Goal: Task Accomplishment & Management: Manage account settings

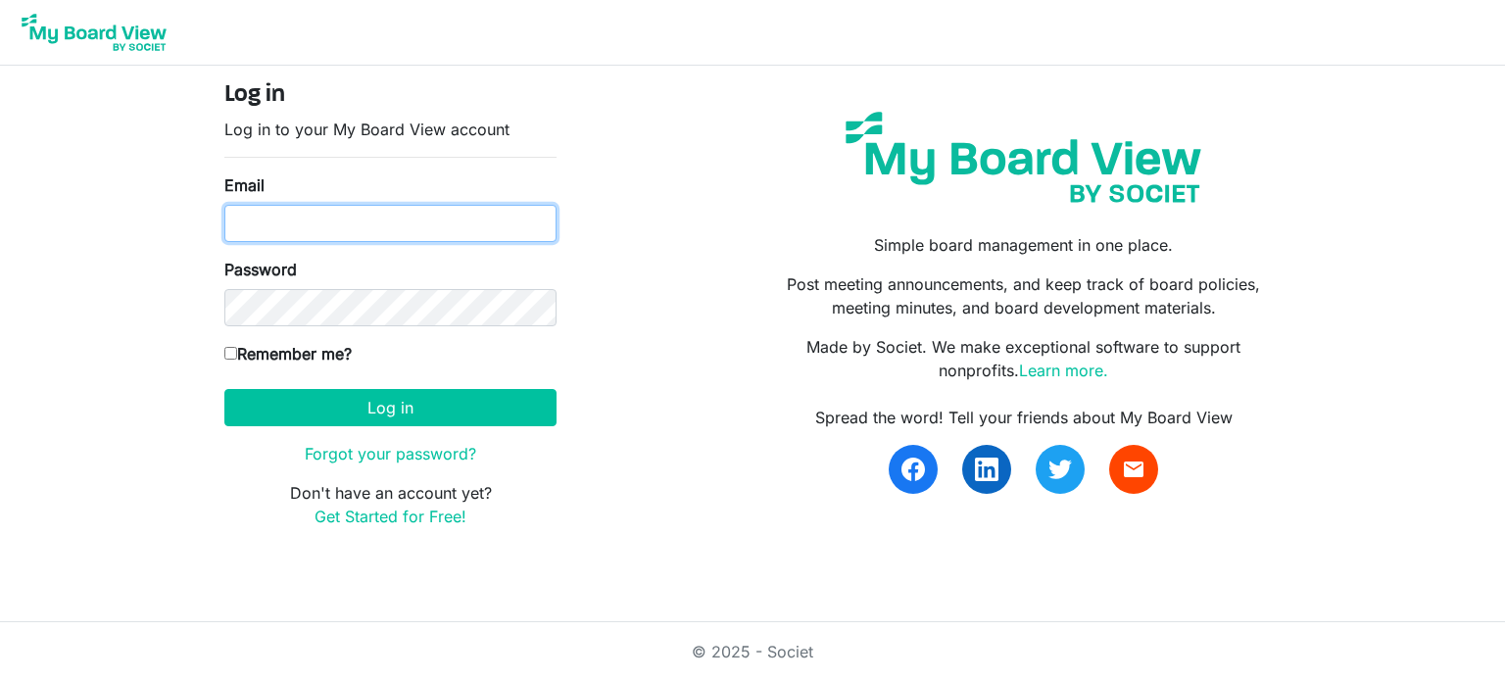
type input "[EMAIL_ADDRESS][DOMAIN_NAME]"
drag, startPoint x: 323, startPoint y: 225, endPoint x: 443, endPoint y: 224, distance: 119.6
click at [323, 225] on input "[EMAIL_ADDRESS][DOMAIN_NAME]" at bounding box center [390, 223] width 332 height 37
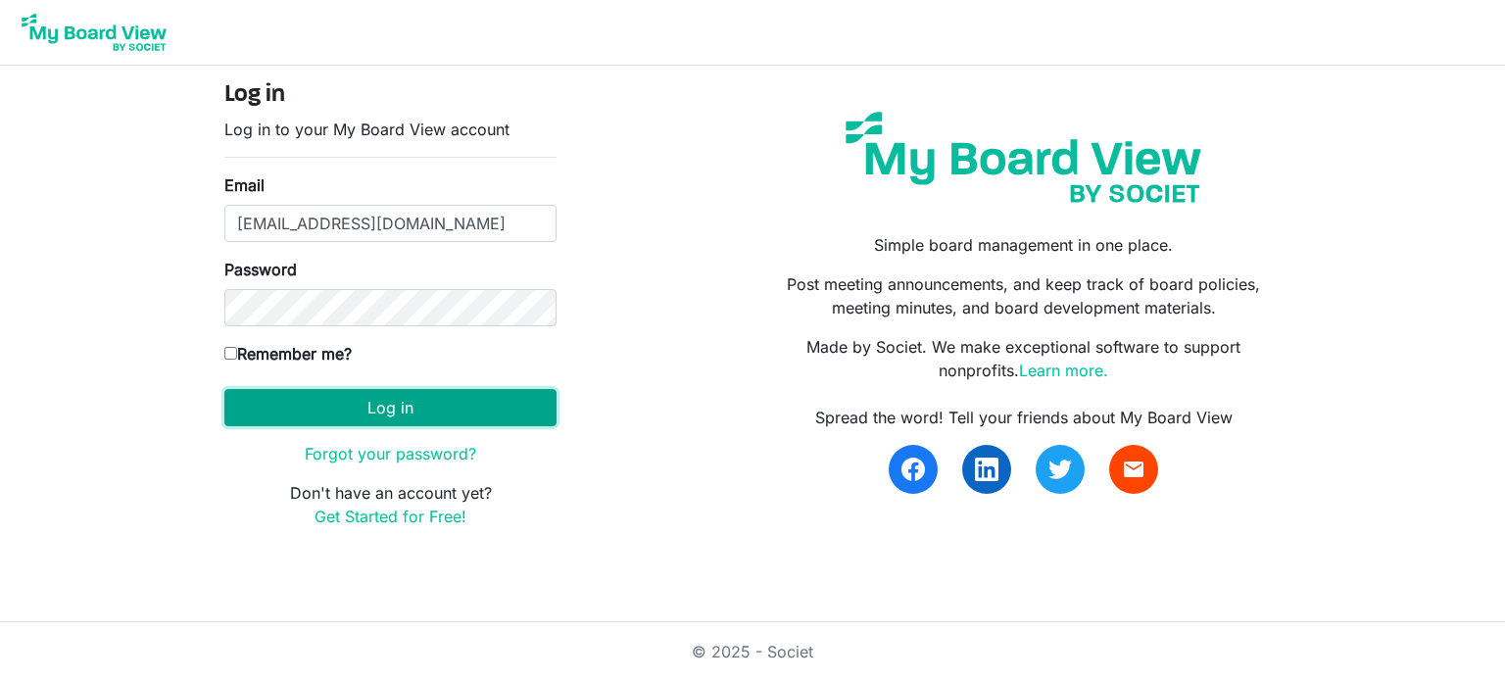
click at [362, 419] on button "Log in" at bounding box center [390, 407] width 332 height 37
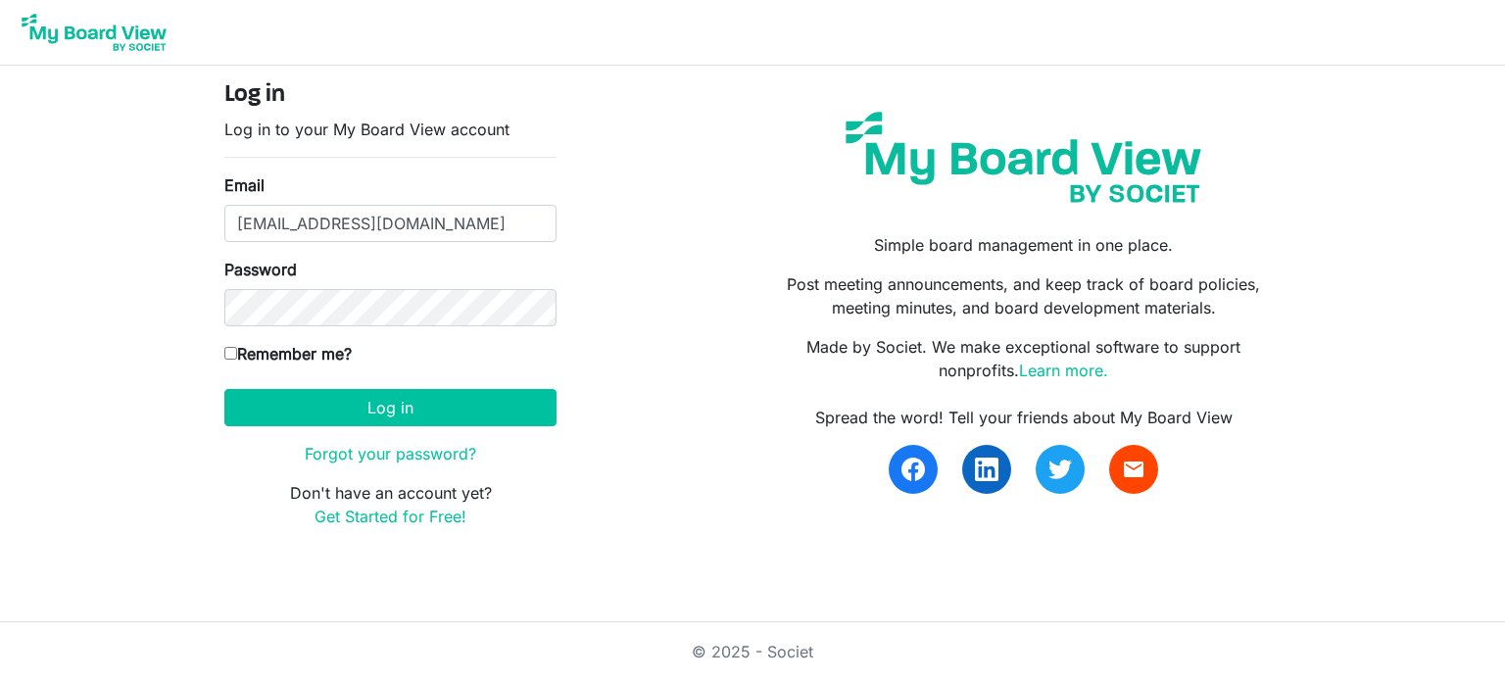
click at [229, 351] on input "Remember me?" at bounding box center [230, 353] width 13 height 13
checkbox input "true"
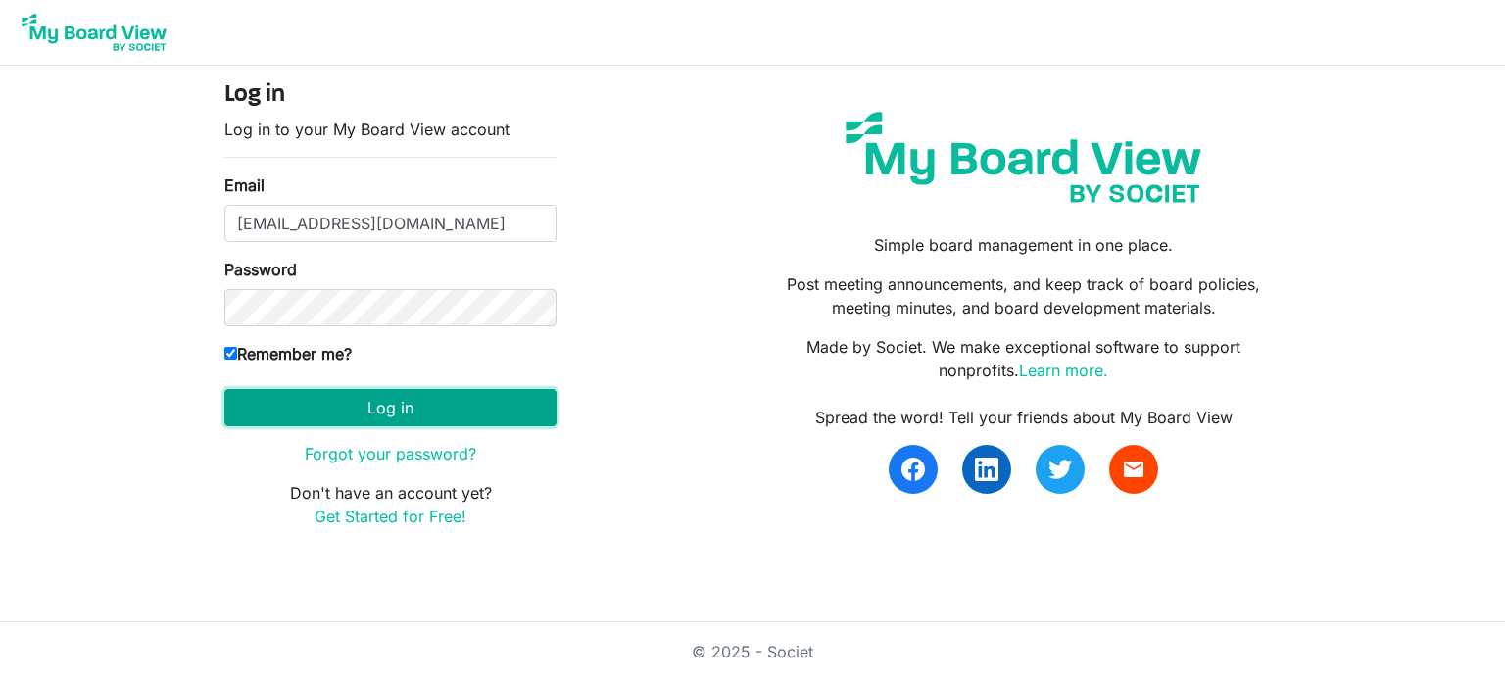
click at [374, 403] on button "Log in" at bounding box center [390, 407] width 332 height 37
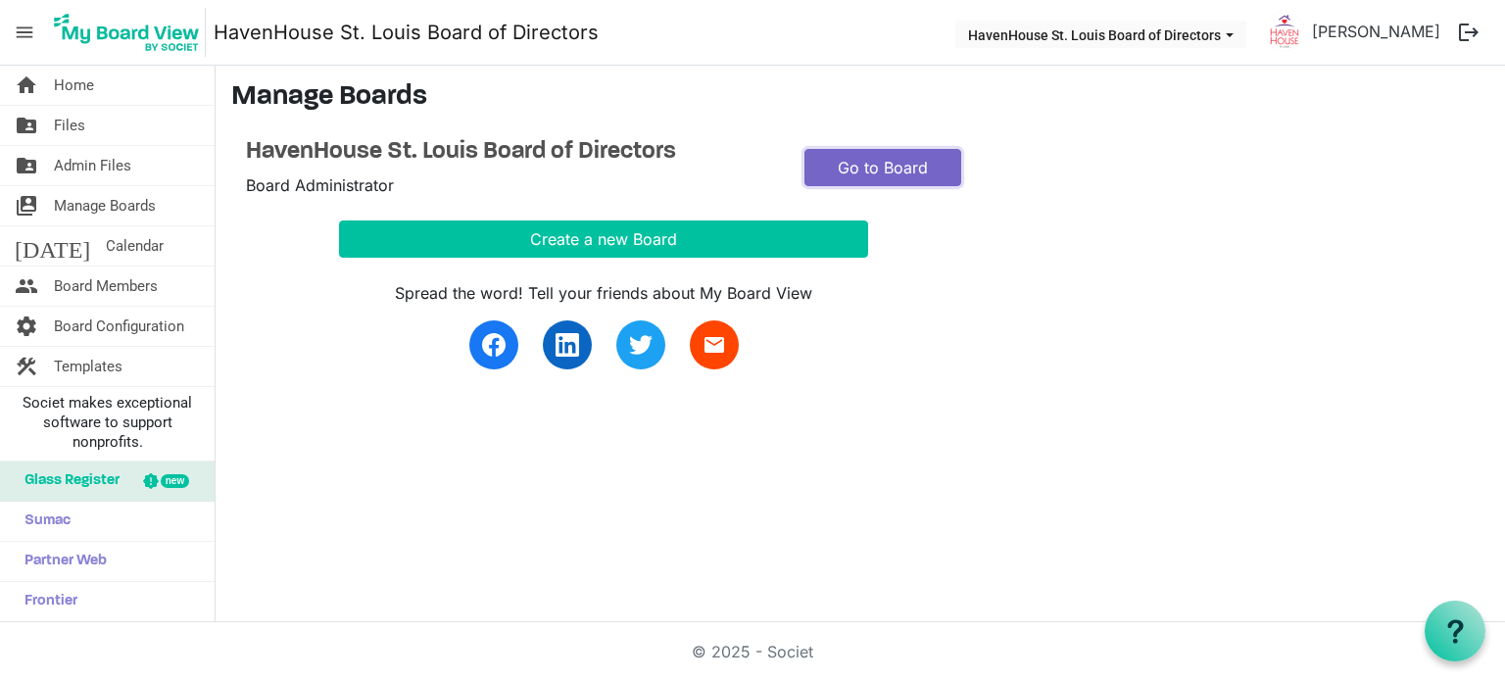
click at [887, 160] on link "Go to Board" at bounding box center [883, 167] width 157 height 37
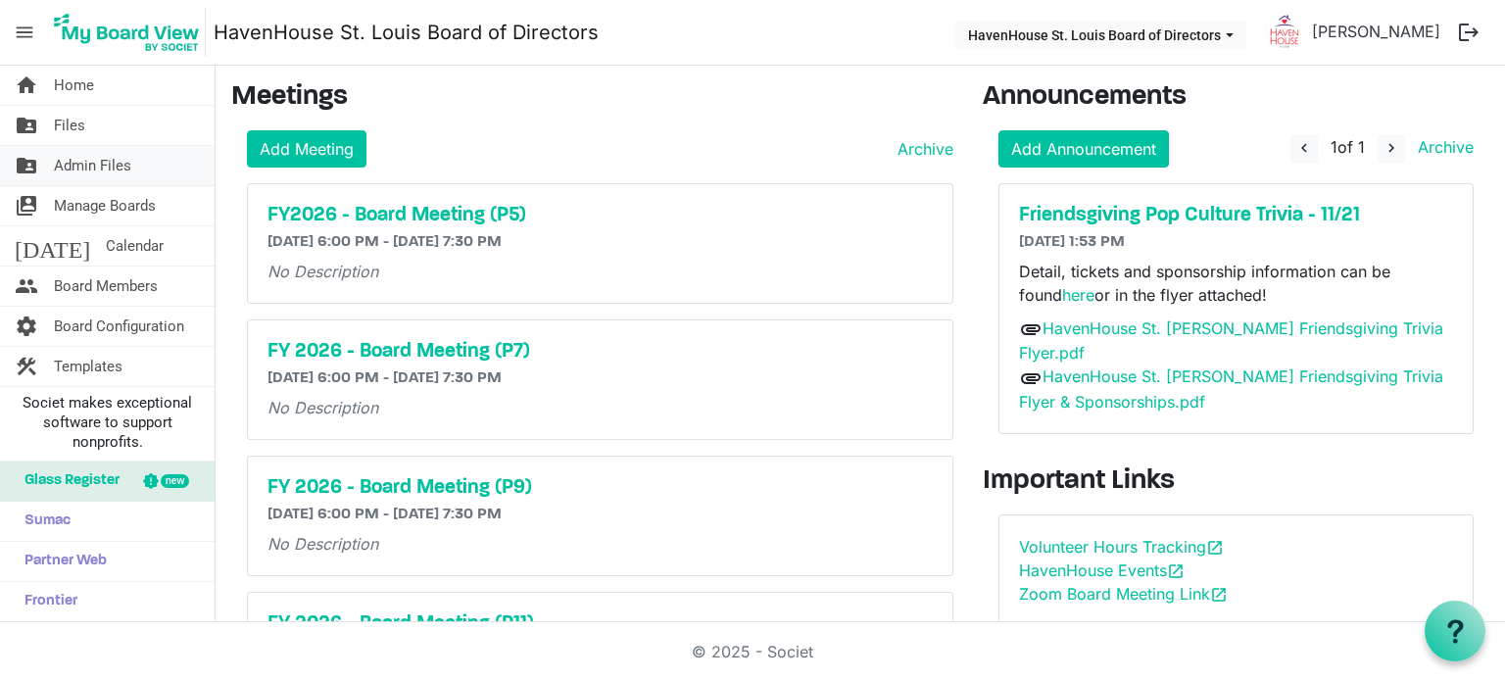
click at [98, 172] on span "Admin Files" at bounding box center [92, 165] width 77 height 39
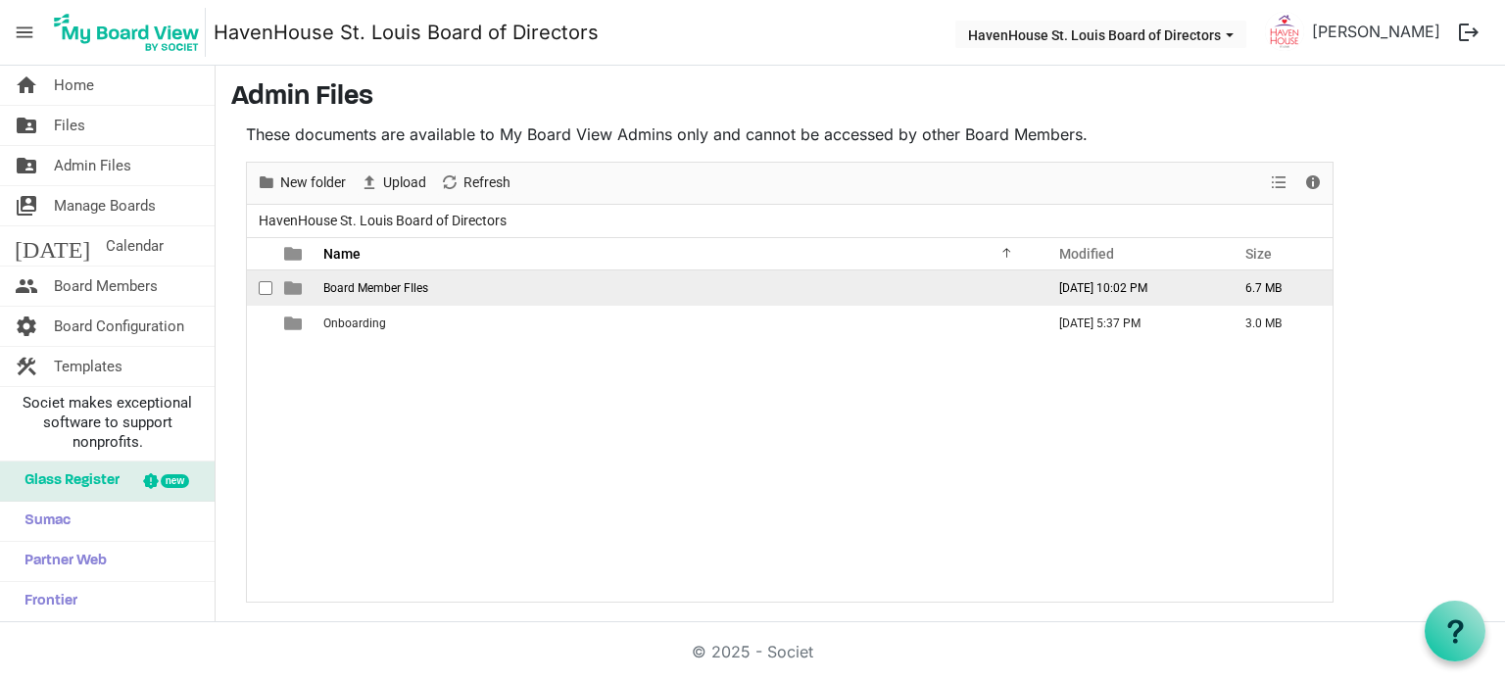
click at [368, 289] on span "Board Member FIles" at bounding box center [375, 288] width 105 height 14
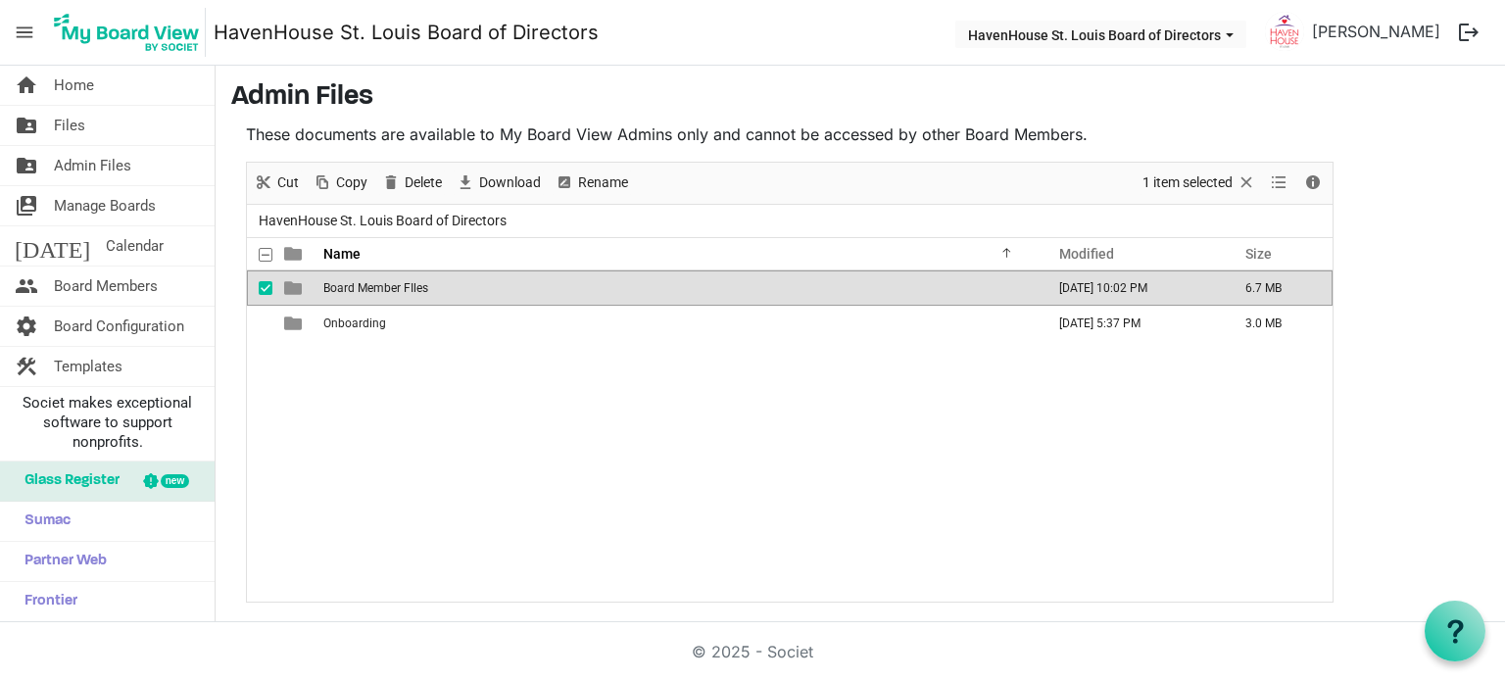
click at [368, 289] on span "Board Member FIles" at bounding box center [375, 288] width 105 height 14
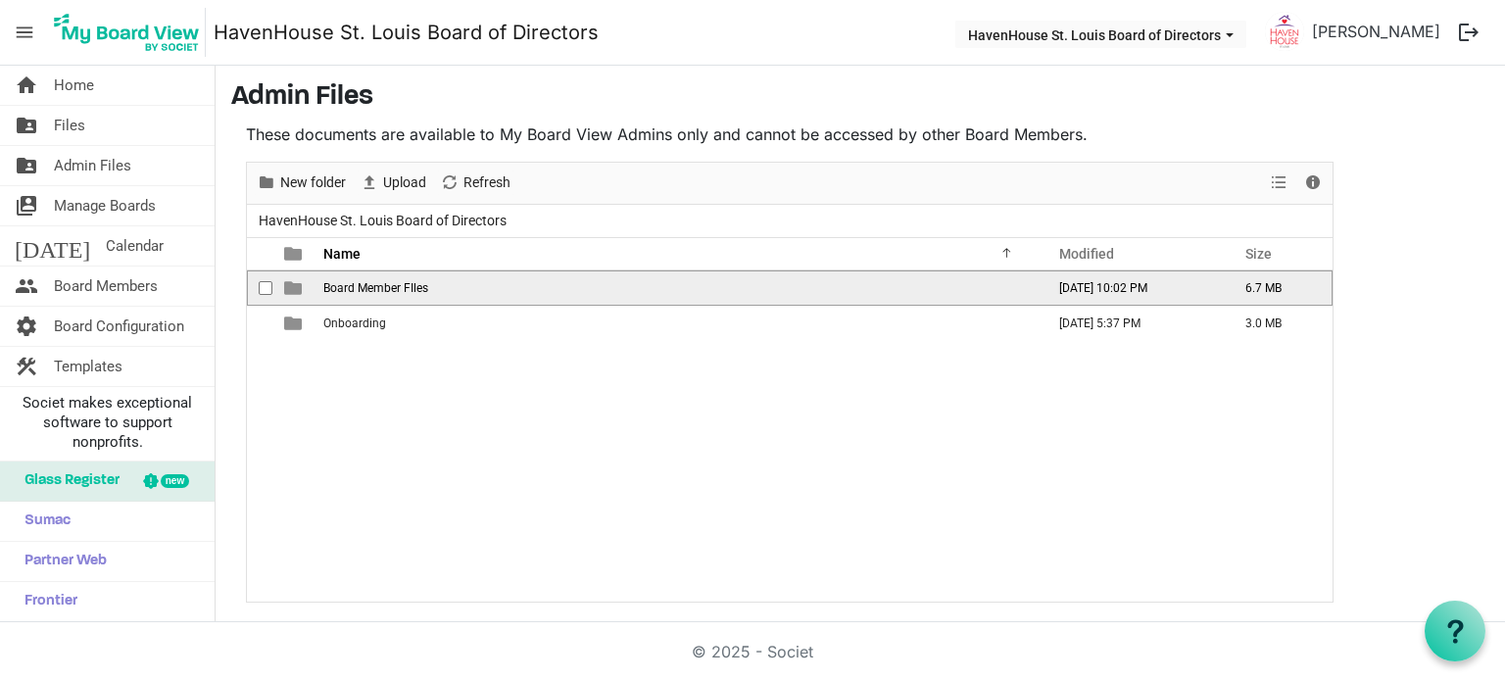
click at [368, 289] on span "Board Member FIles" at bounding box center [375, 288] width 105 height 14
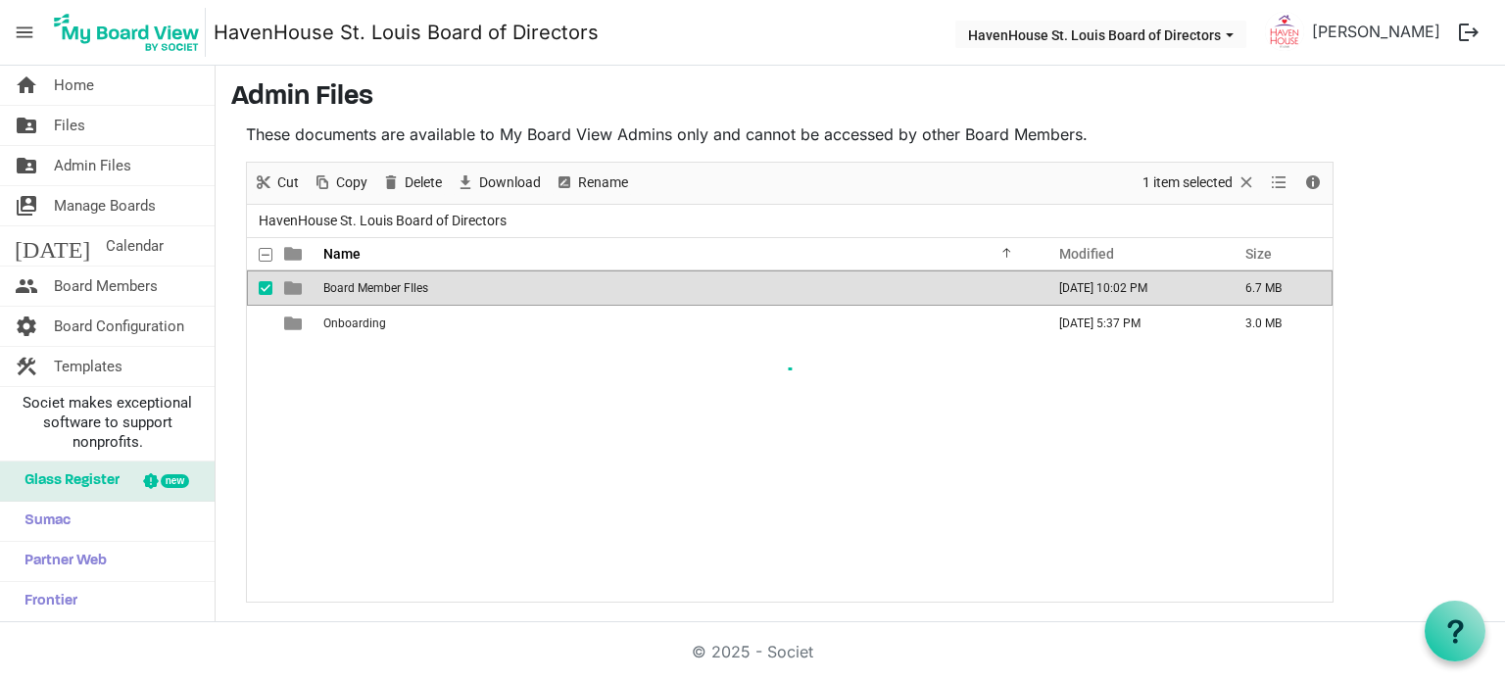
click at [368, 289] on div at bounding box center [790, 382] width 1086 height 439
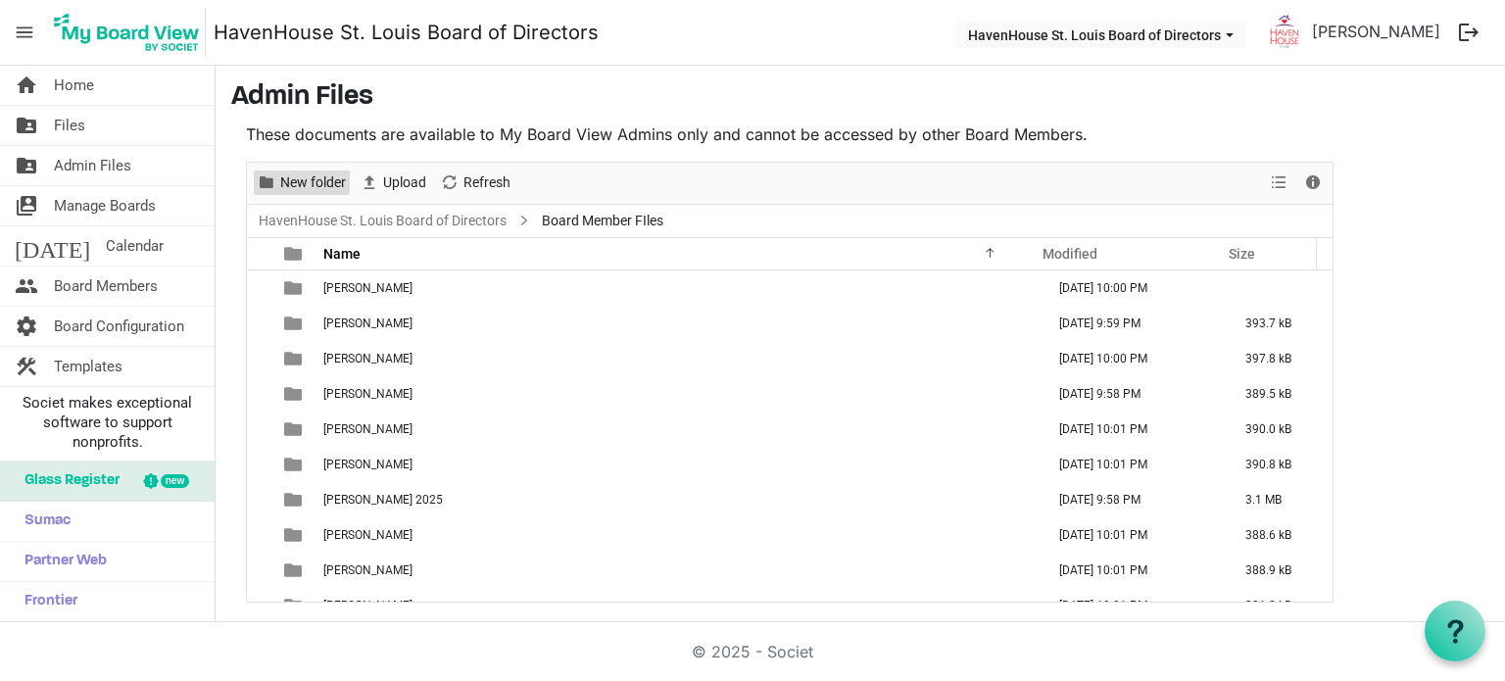
click at [294, 175] on span "New folder" at bounding box center [313, 183] width 70 height 25
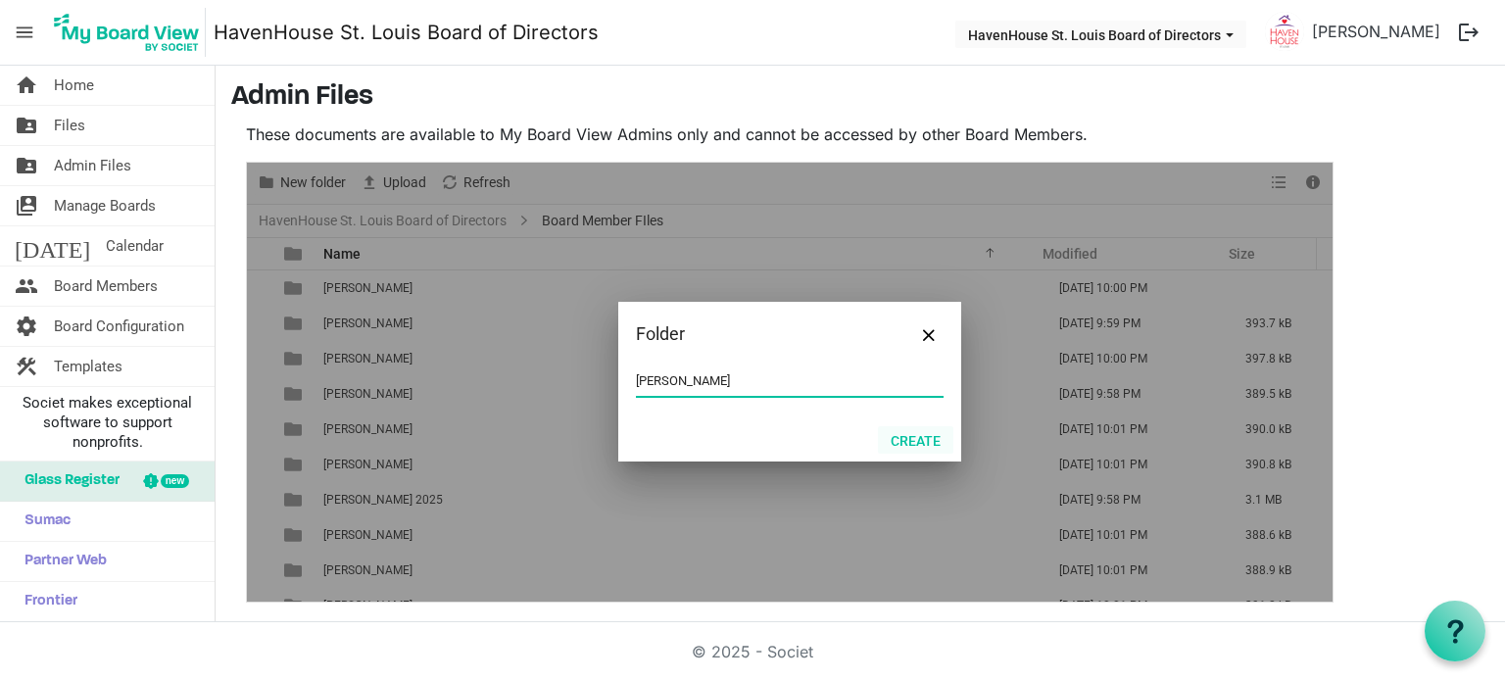
type input "Andrew Genetti"
click at [937, 439] on button "Create" at bounding box center [915, 439] width 75 height 27
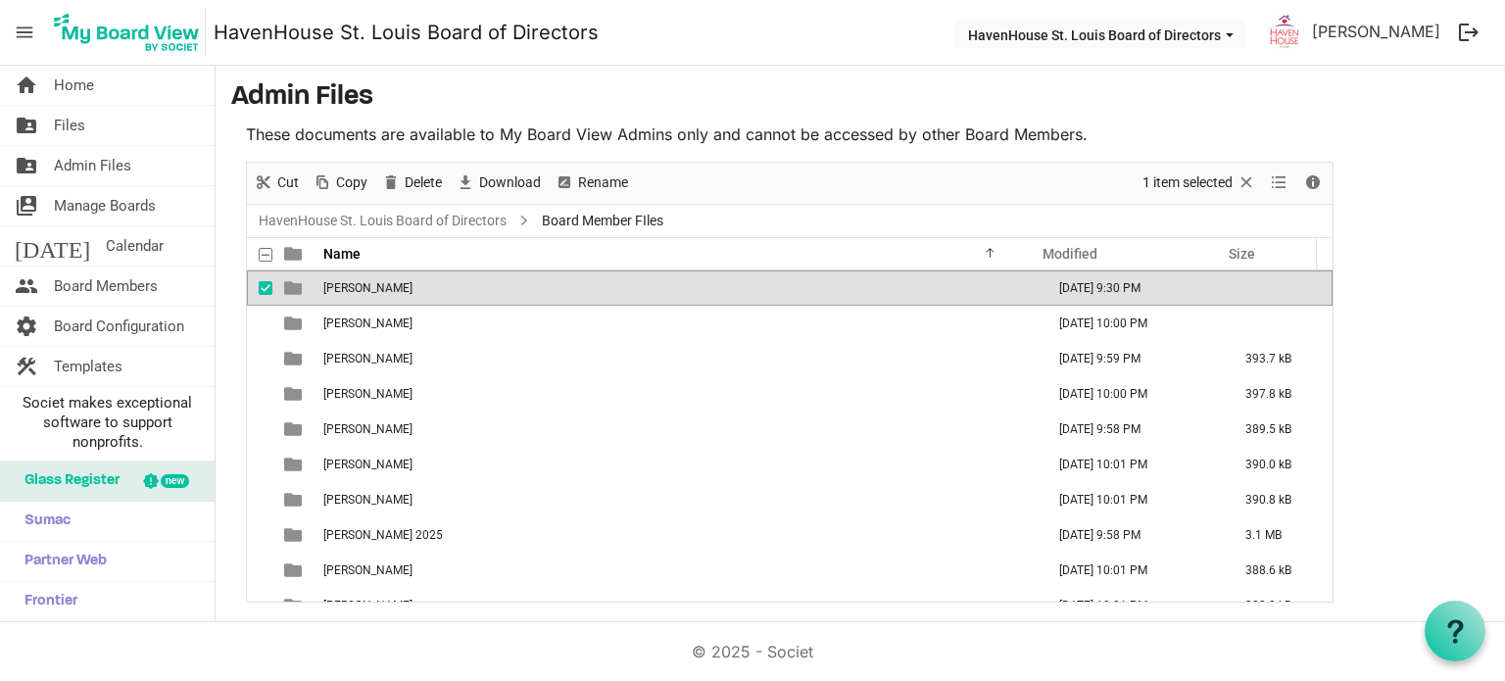
click at [389, 289] on span "Andrew Genetti" at bounding box center [367, 288] width 89 height 14
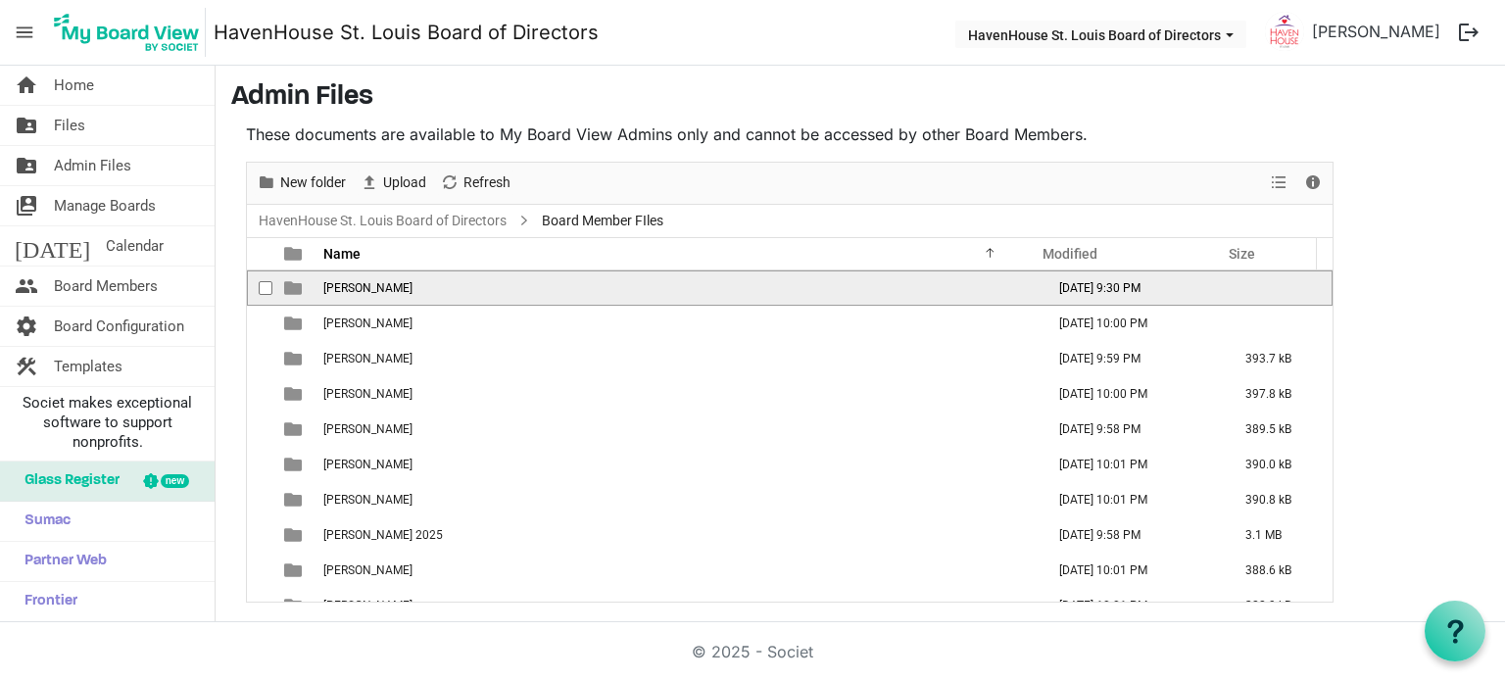
click at [389, 289] on span "Andrew Genetti" at bounding box center [367, 288] width 89 height 14
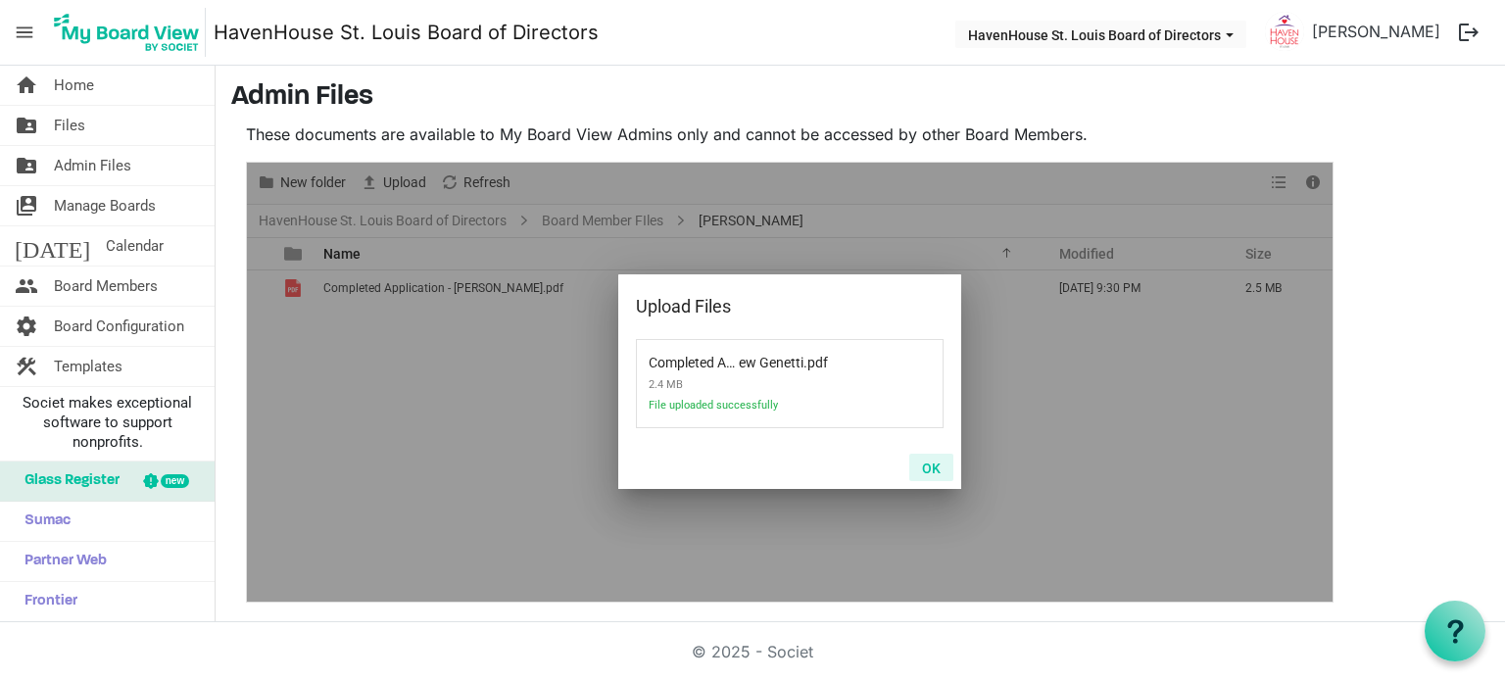
click at [933, 469] on button "OK" at bounding box center [931, 467] width 44 height 27
click at [942, 472] on button "OK" at bounding box center [931, 467] width 44 height 27
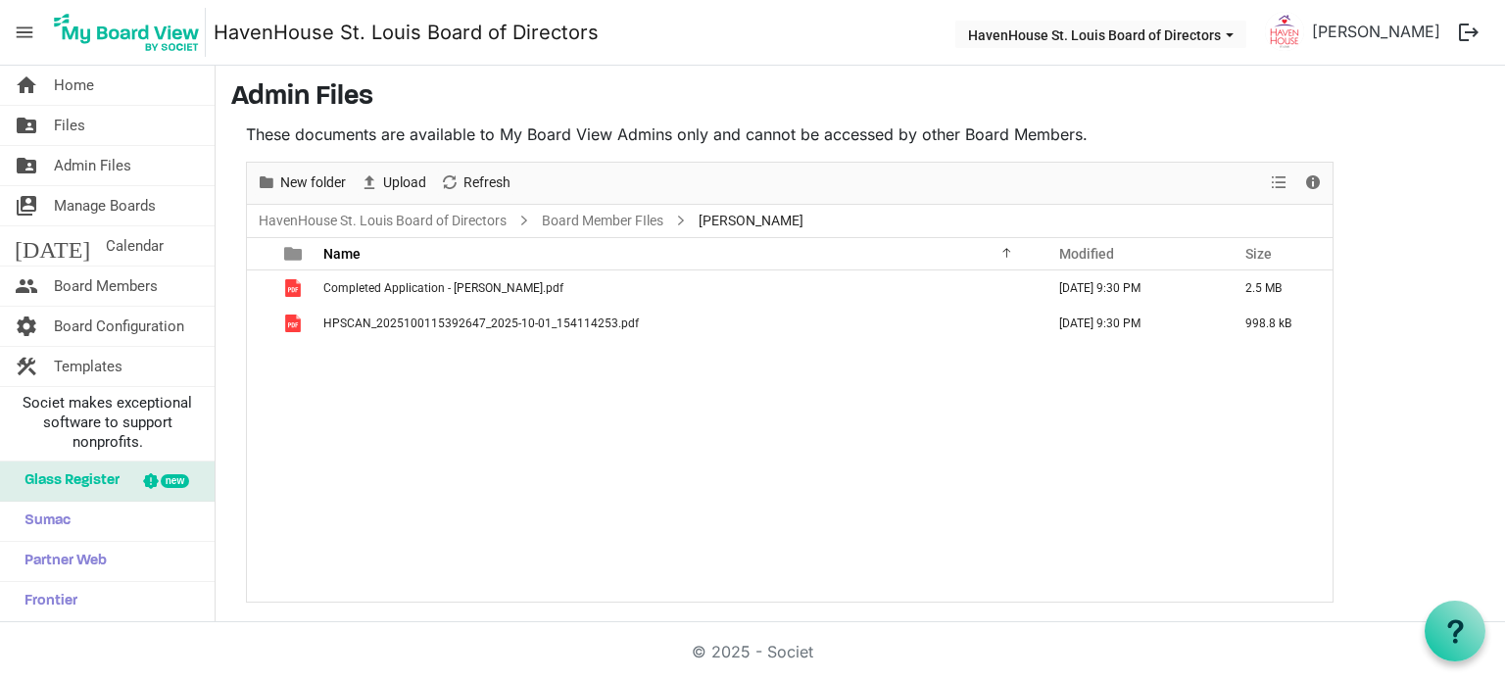
click at [614, 396] on div "Completed Application - Andrew Genetti.pdf October 01, 2025 9:30 PM 2.5 MB HPSC…" at bounding box center [790, 435] width 1086 height 331
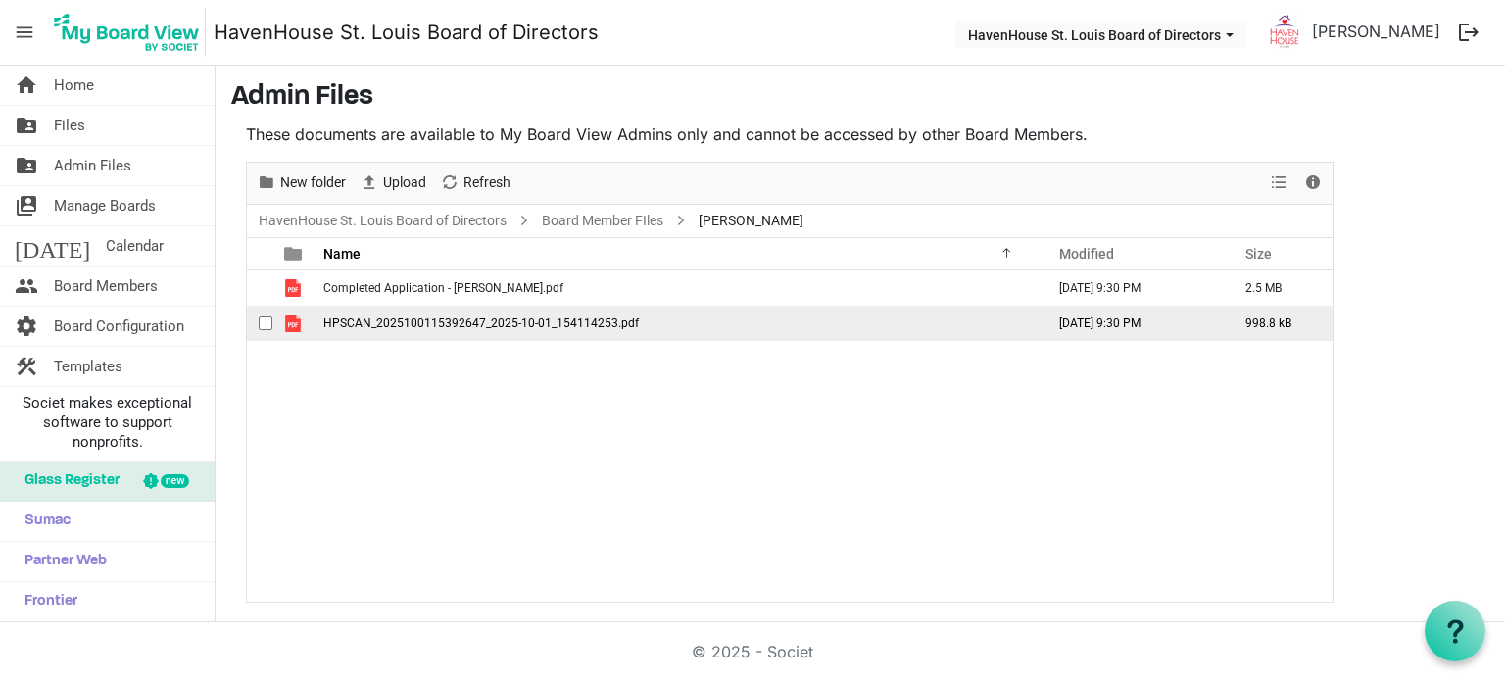
click at [612, 319] on span "HPSCAN_2025100115392647_2025-10-01_154114253.pdf" at bounding box center [481, 324] width 316 height 14
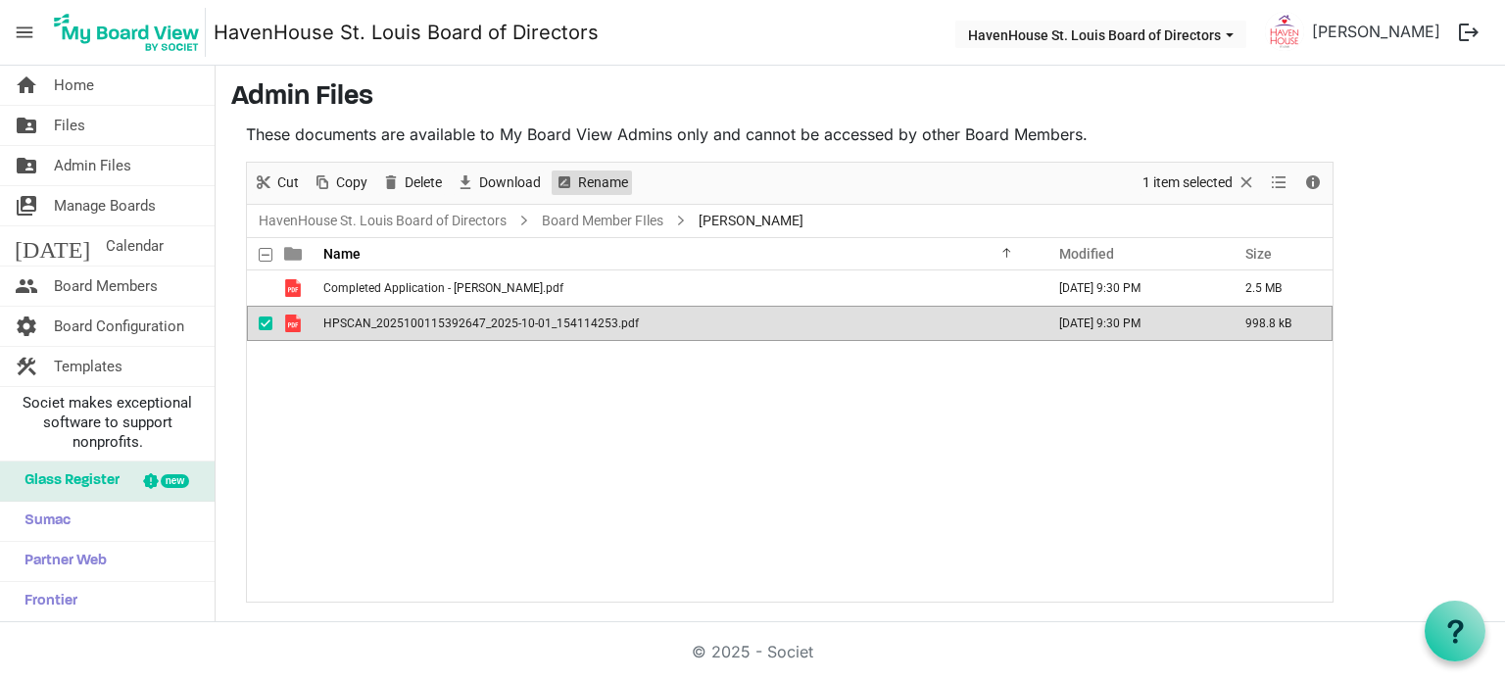
click at [595, 183] on span "Rename" at bounding box center [603, 183] width 54 height 25
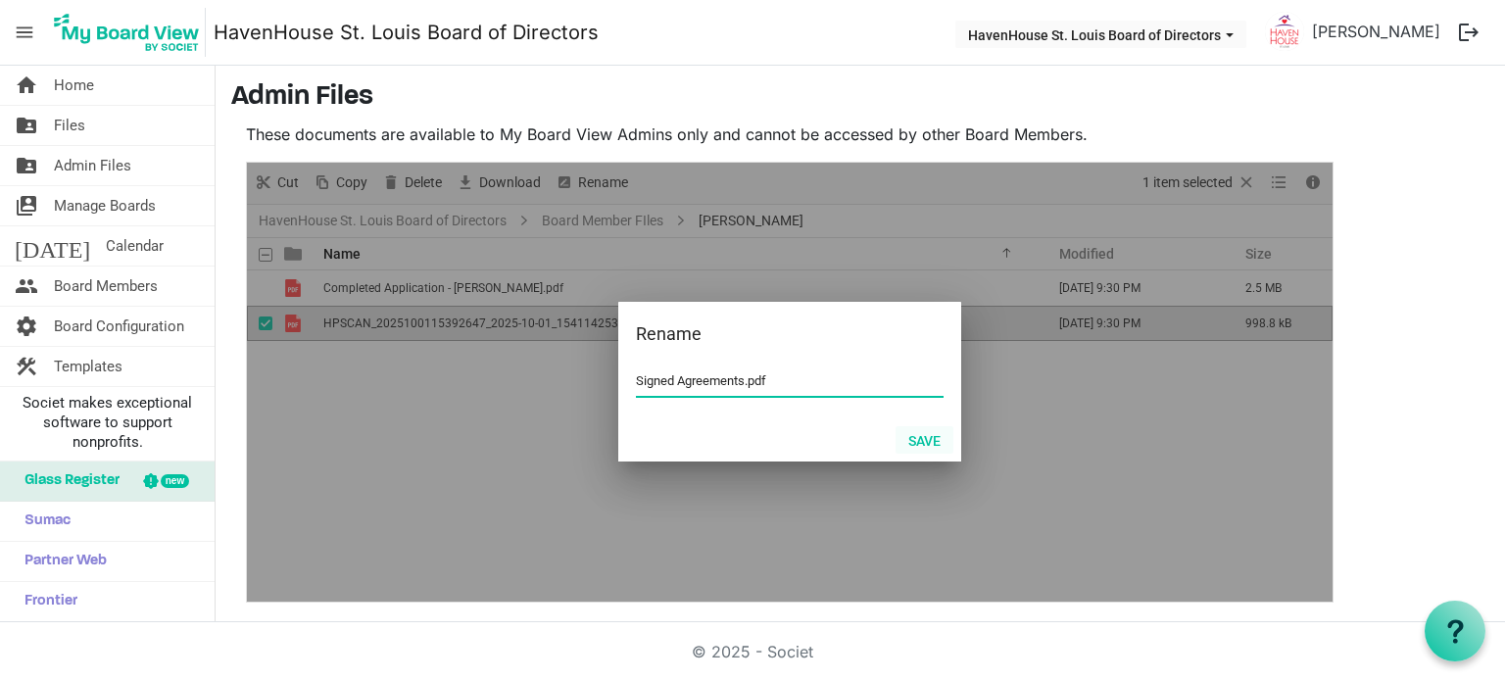
type input "Signed Agreements.pdf"
click at [928, 441] on button "Save" at bounding box center [925, 439] width 58 height 27
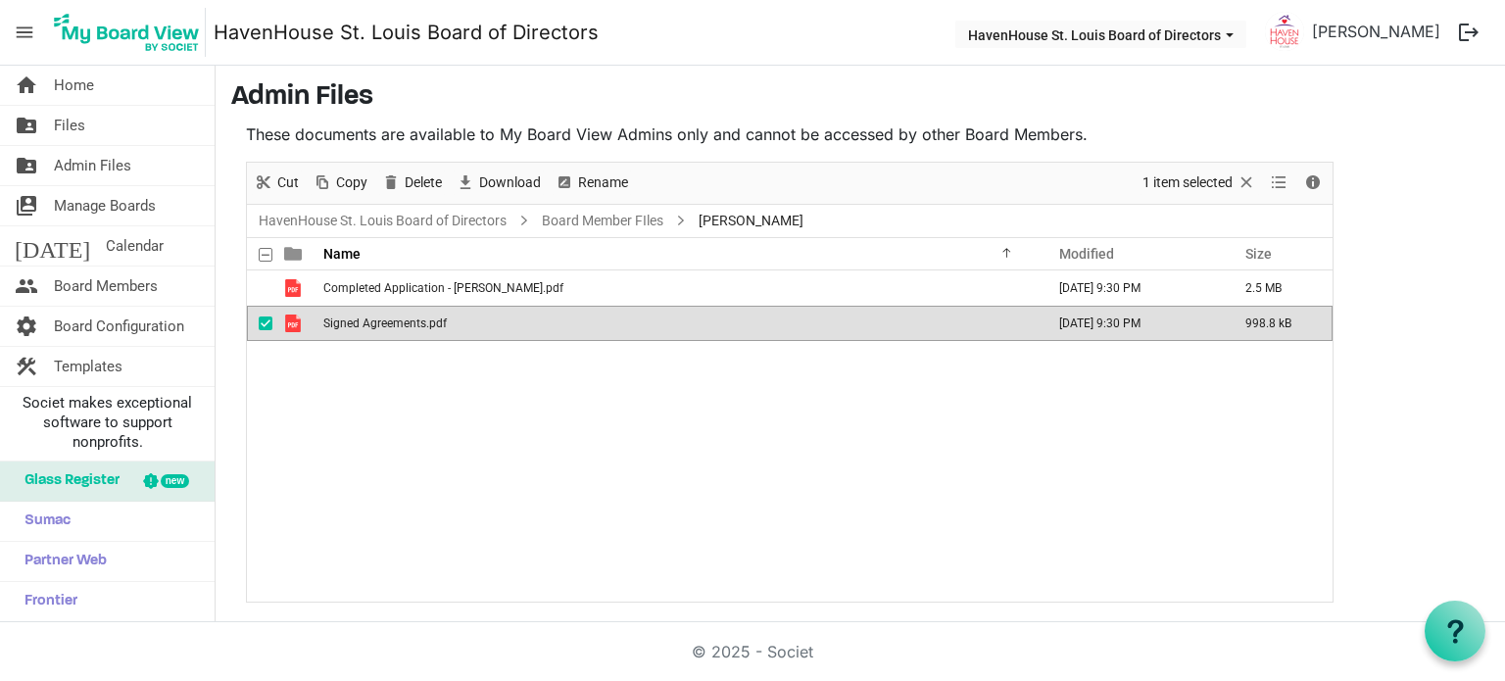
click at [826, 490] on div "Completed Application - Andrew Genetti.pdf October 01, 2025 9:30 PM 2.5 MB Sign…" at bounding box center [790, 435] width 1086 height 331
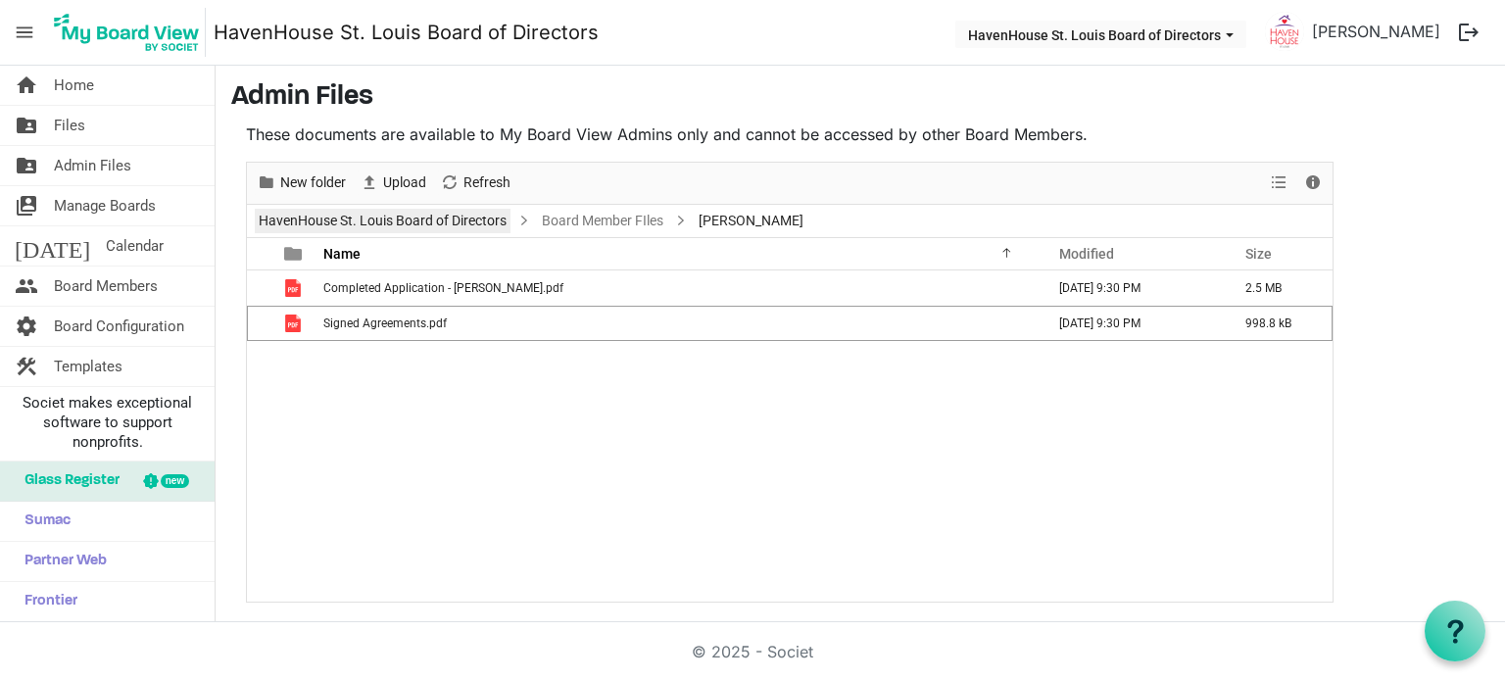
click at [306, 221] on link "HavenHouse St. Louis Board of Directors" at bounding box center [383, 221] width 256 height 25
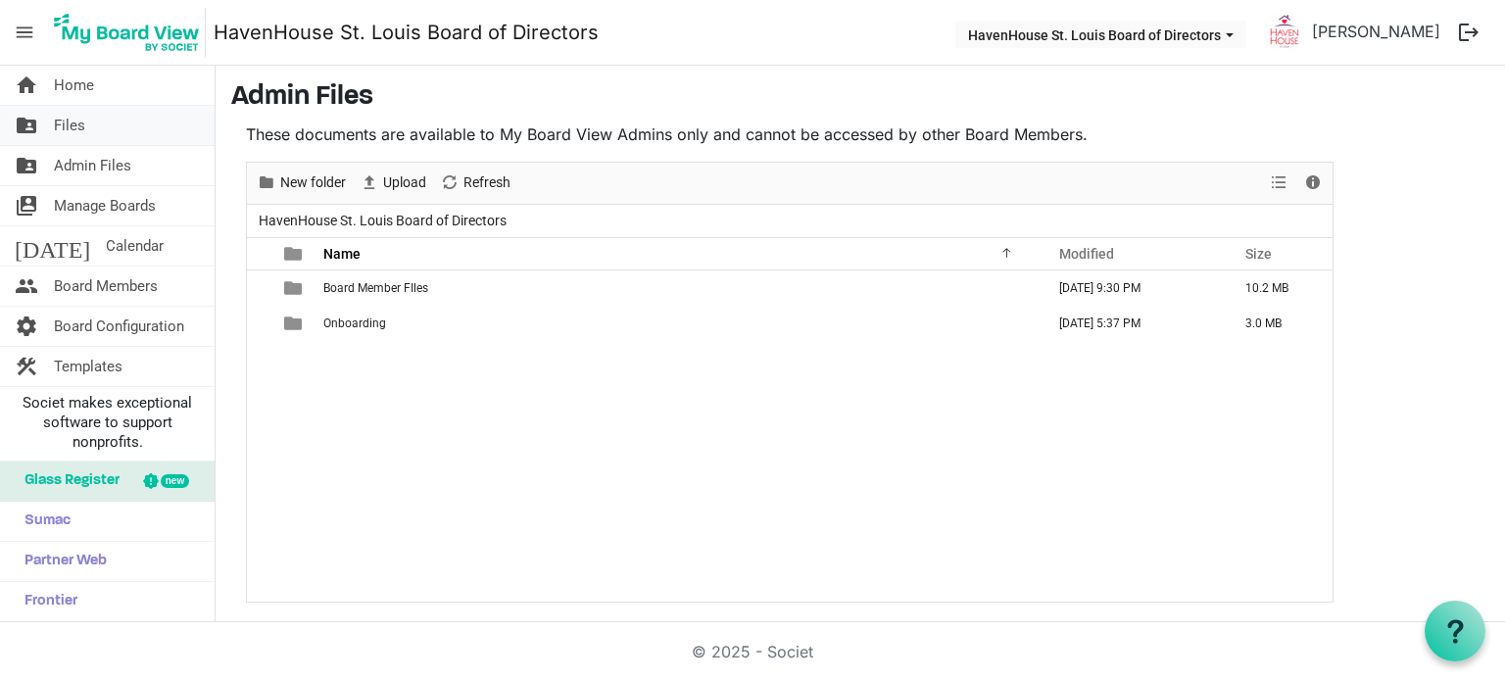
click at [75, 138] on span "Files" at bounding box center [69, 125] width 31 height 39
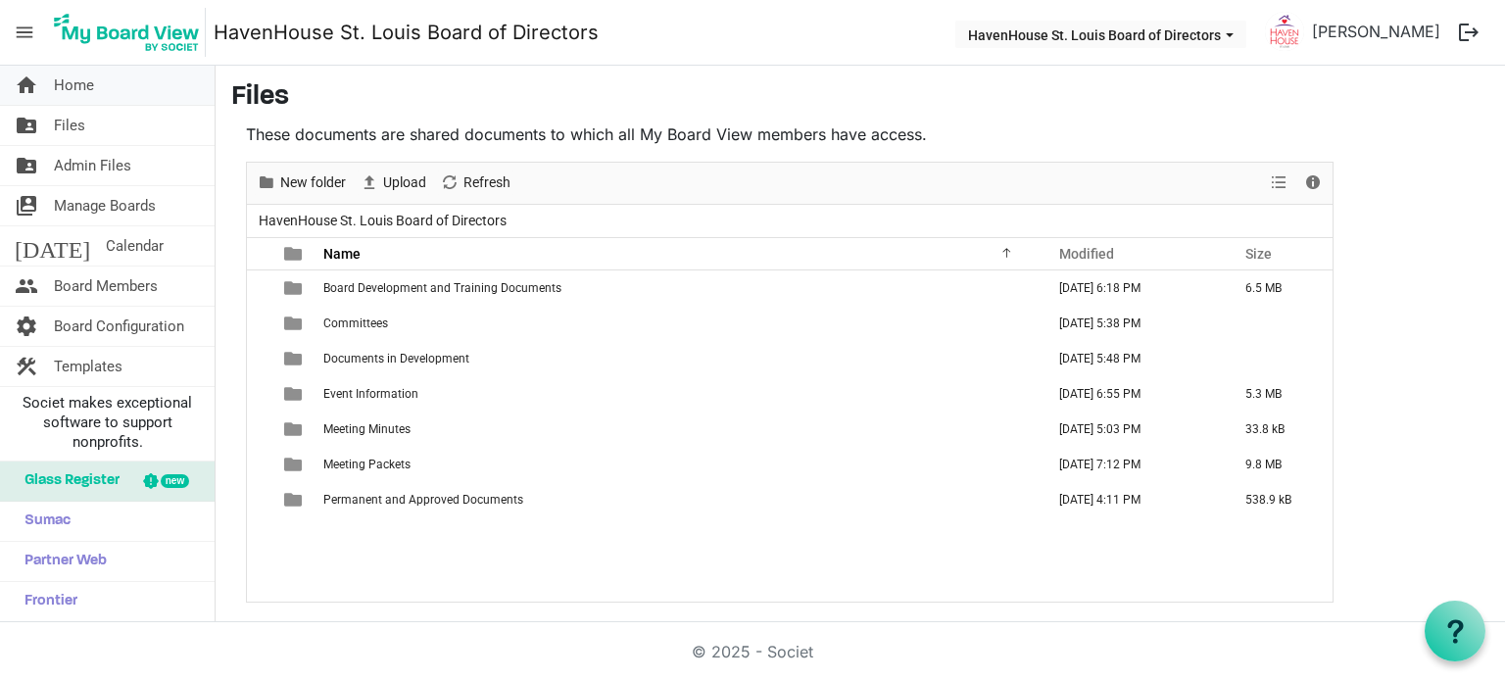
click at [67, 86] on span "Home" at bounding box center [74, 85] width 40 height 39
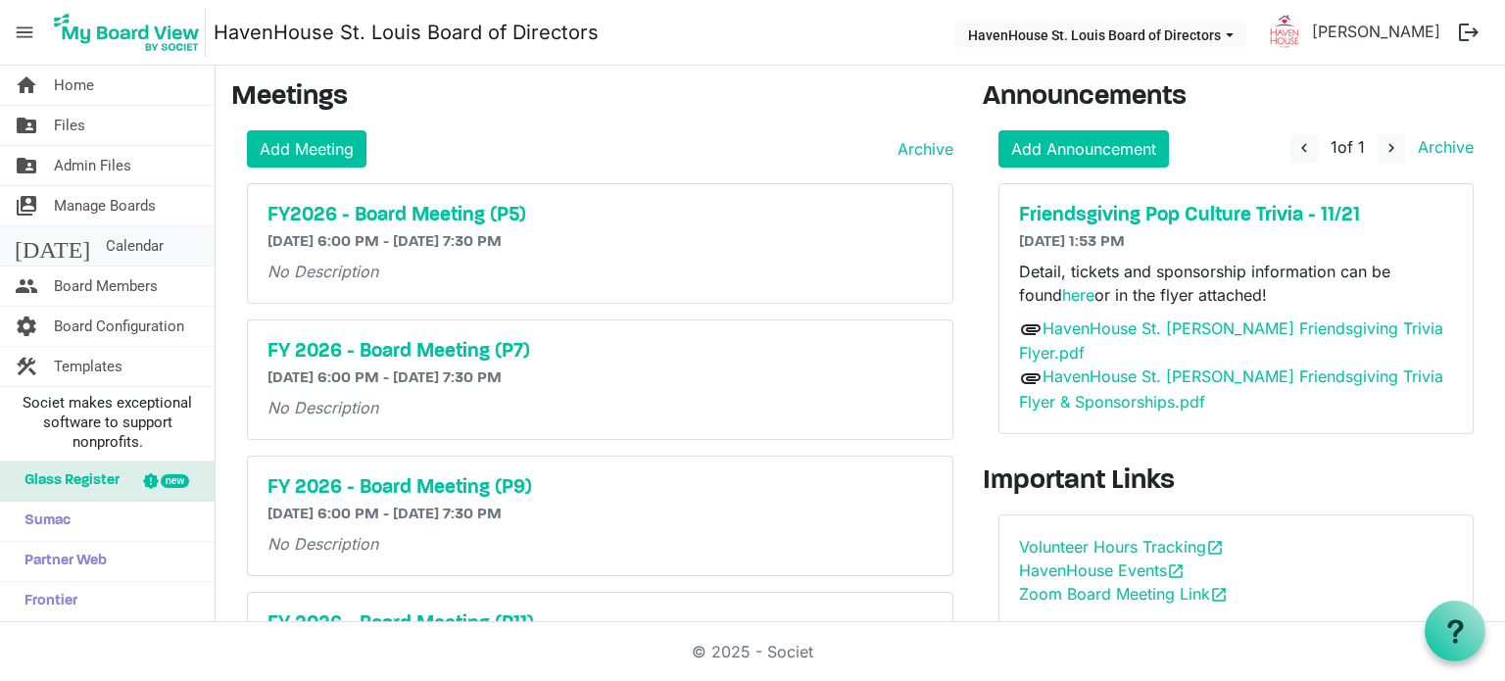
click at [106, 240] on span "Calendar" at bounding box center [135, 245] width 58 height 39
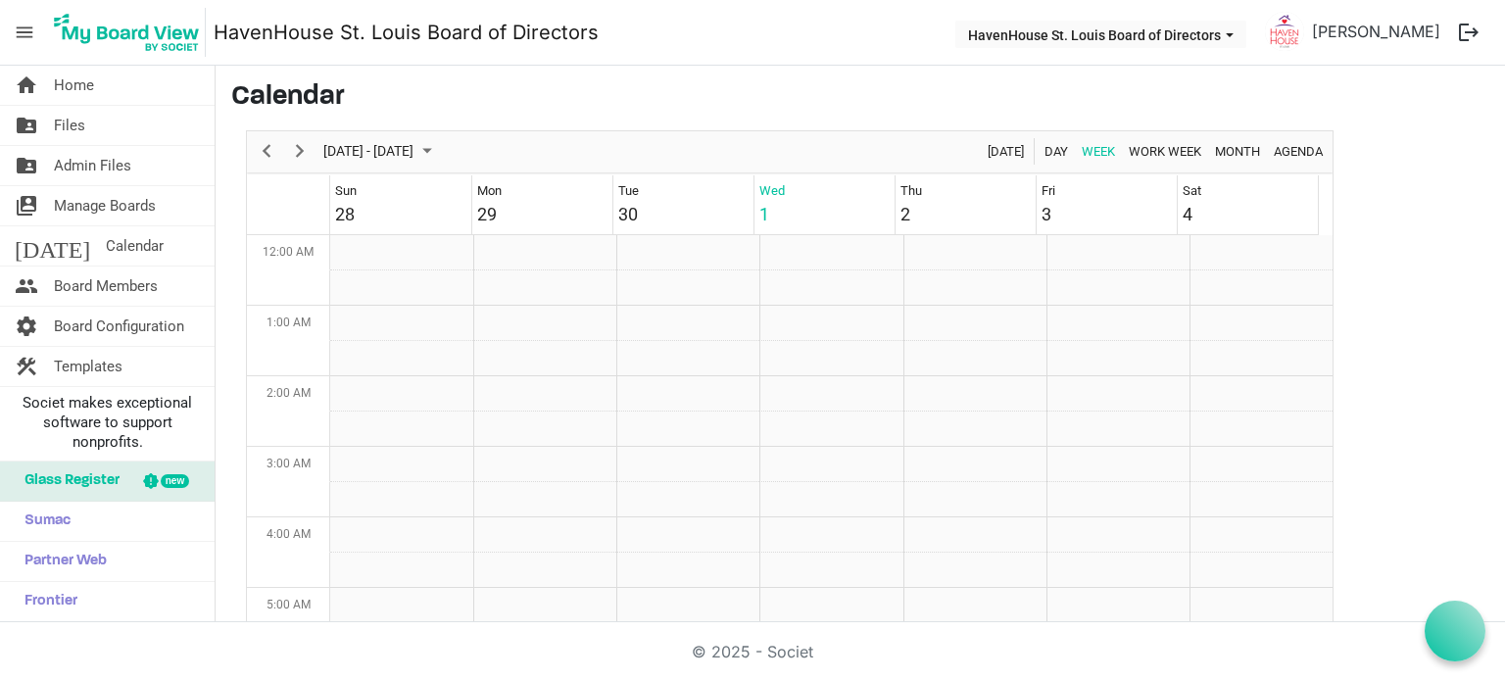
scroll to position [635, 0]
click at [80, 287] on span "Board Members" at bounding box center [106, 286] width 104 height 39
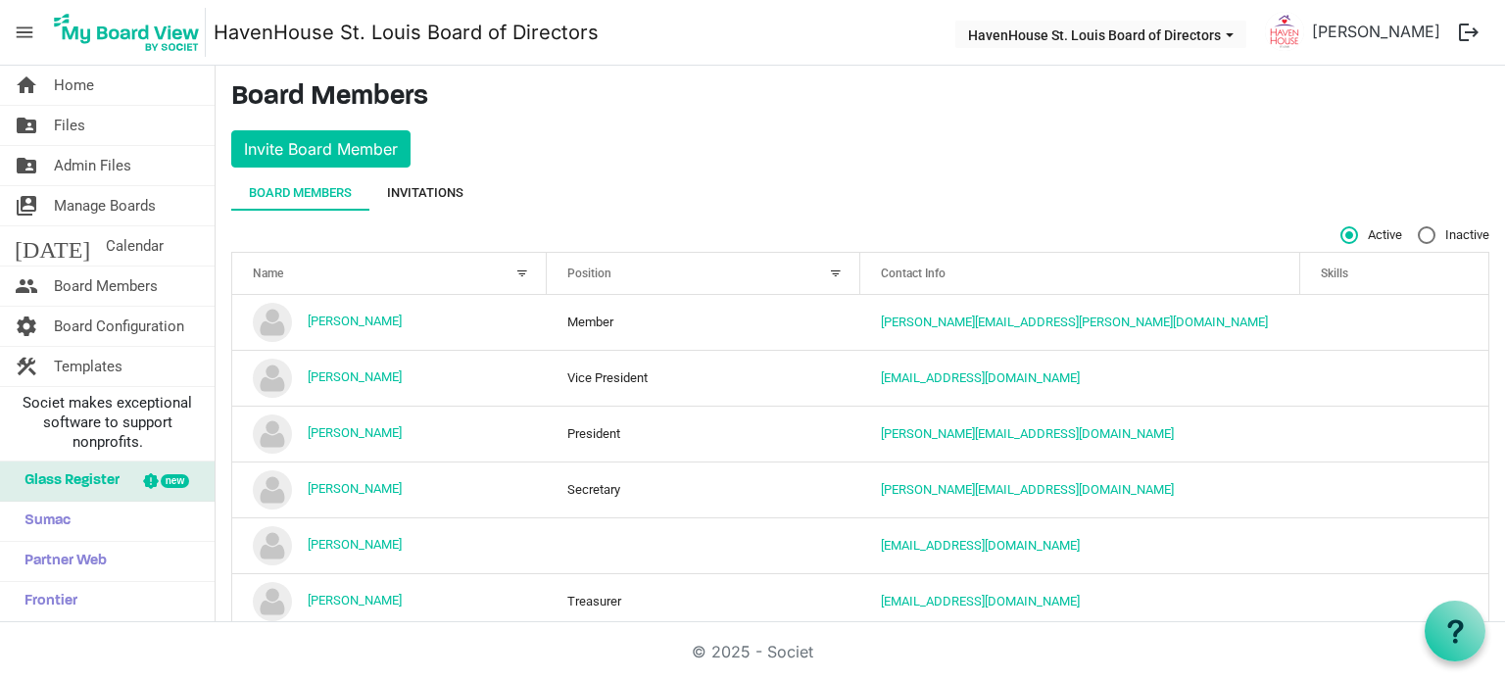
click at [424, 197] on div "Invitations" at bounding box center [425, 193] width 76 height 20
